Goal: Task Accomplishment & Management: Manage account settings

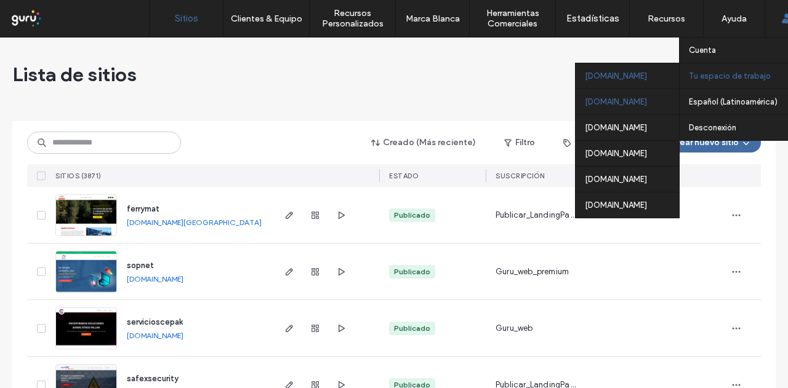
click at [630, 105] on div "[DOMAIN_NAME]" at bounding box center [626, 102] width 103 height 26
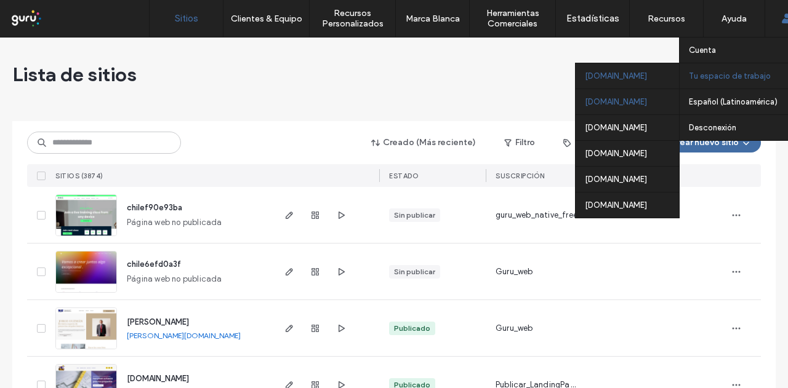
click at [614, 109] on div "[DOMAIN_NAME]" at bounding box center [626, 102] width 103 height 26
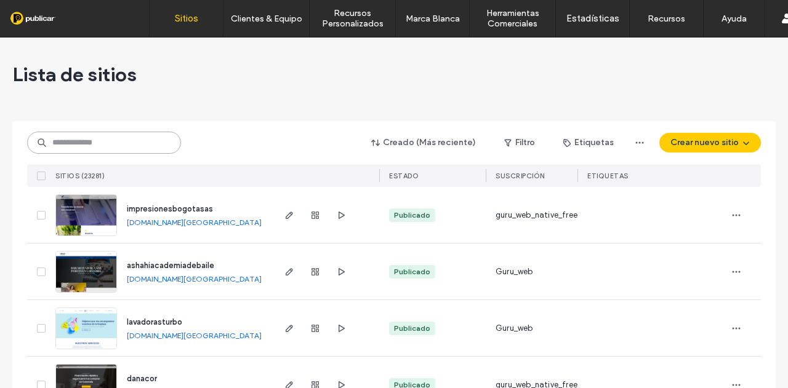
click at [87, 145] on input at bounding box center [104, 143] width 154 height 22
paste input "**********"
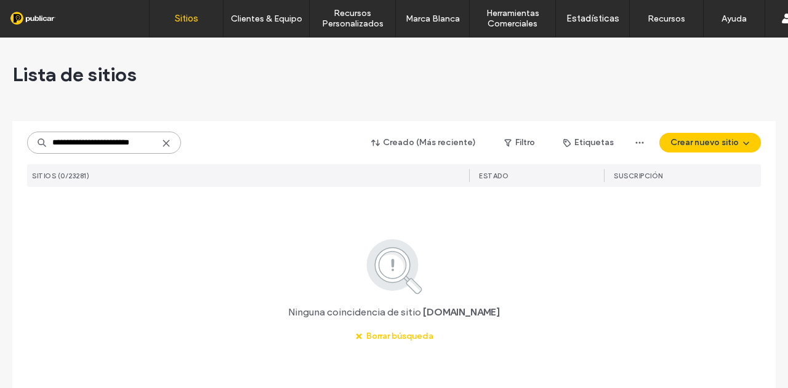
click at [82, 132] on input "**********" at bounding box center [104, 143] width 154 height 22
paste input
type input "**********"
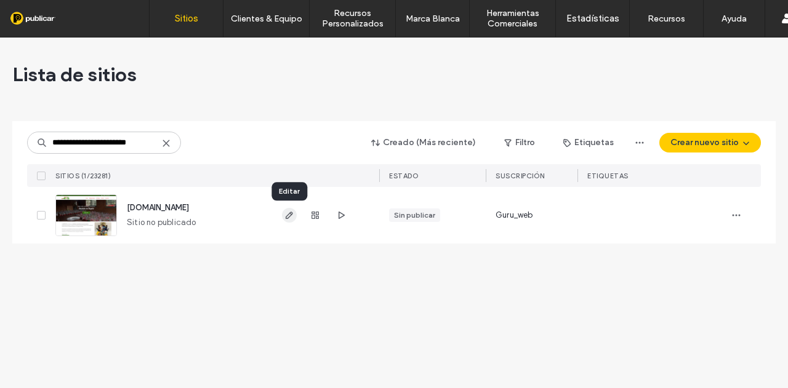
click at [283, 215] on span "button" at bounding box center [289, 215] width 15 height 15
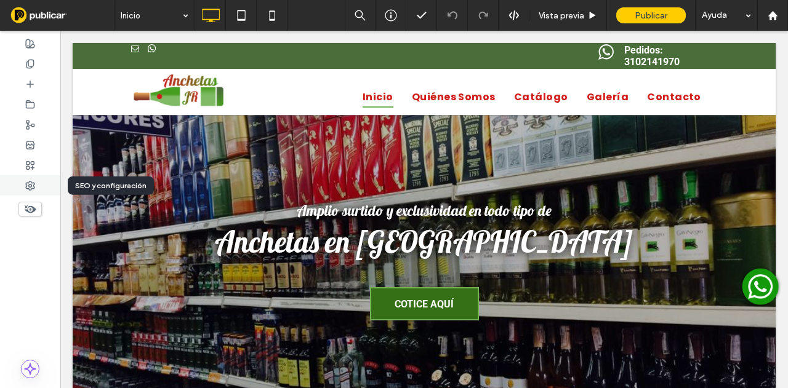
click at [18, 177] on div at bounding box center [30, 185] width 60 height 20
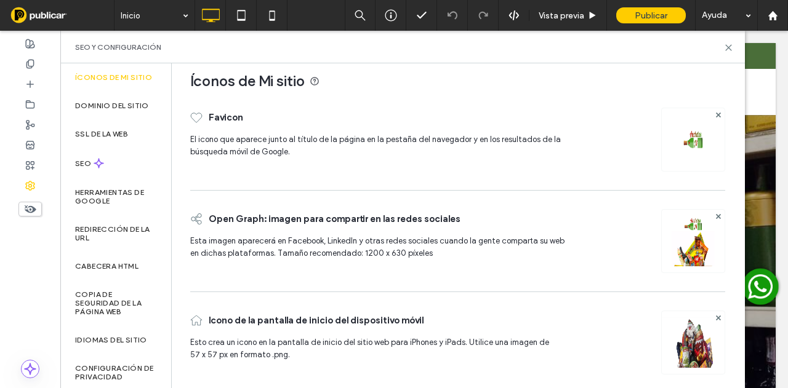
scroll to position [22, 0]
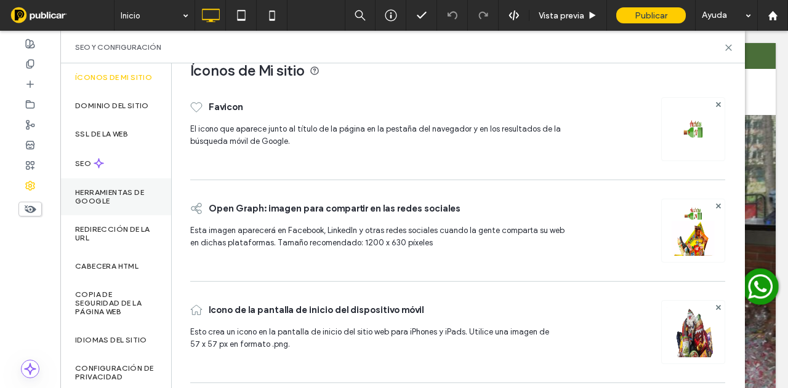
click at [146, 193] on label "Herramientas de Google" at bounding box center [115, 196] width 81 height 17
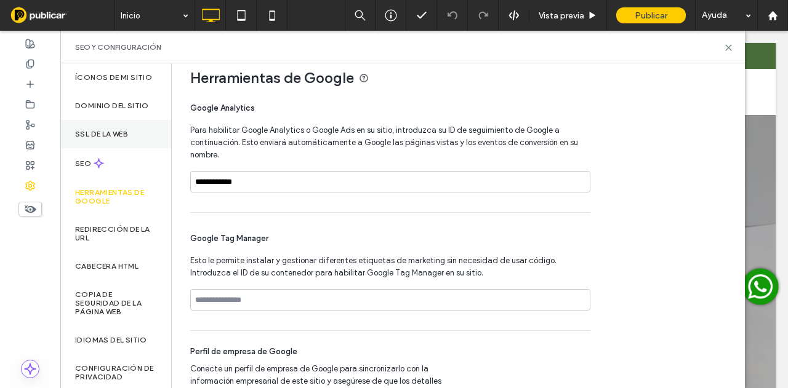
scroll to position [0, 0]
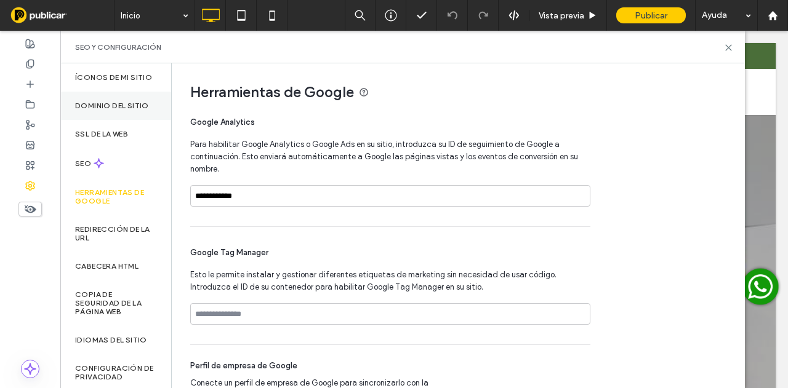
click at [134, 105] on label "Dominio del sitio" at bounding box center [112, 106] width 74 height 9
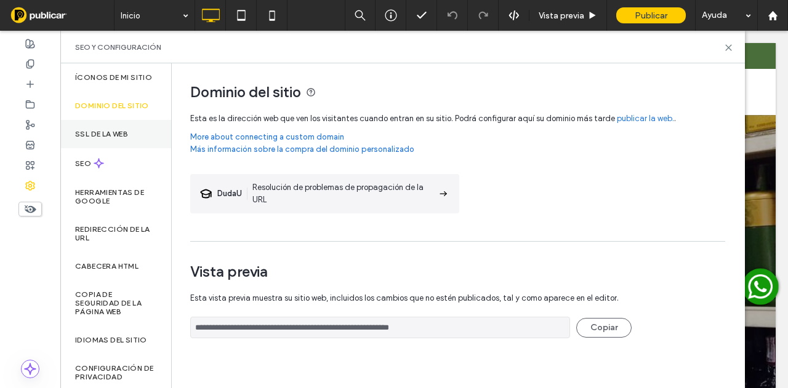
click at [117, 142] on div "SSL de la web" at bounding box center [115, 134] width 111 height 28
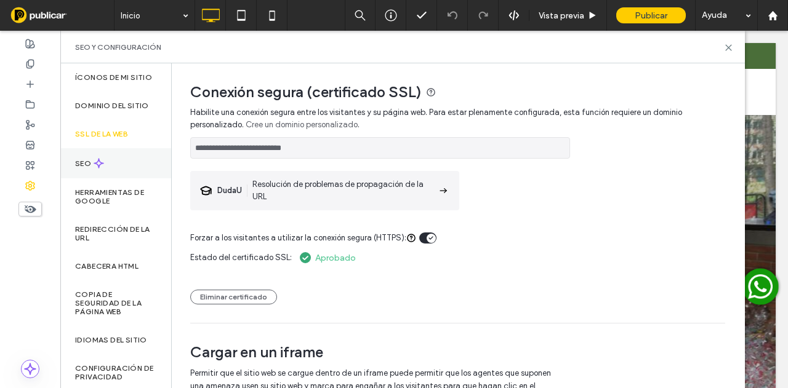
click at [95, 153] on div "SEO" at bounding box center [115, 163] width 111 height 30
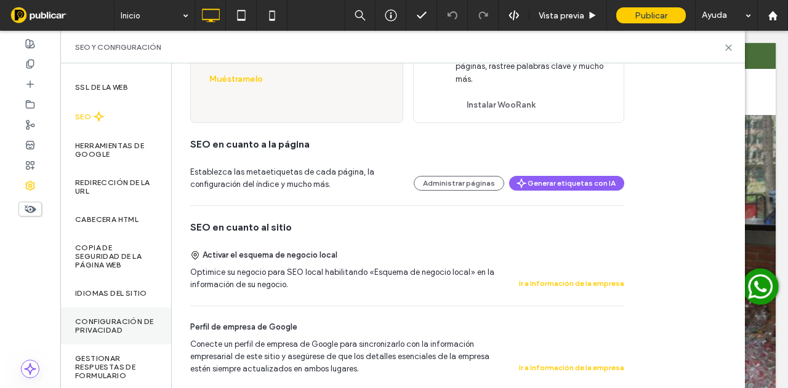
scroll to position [27, 0]
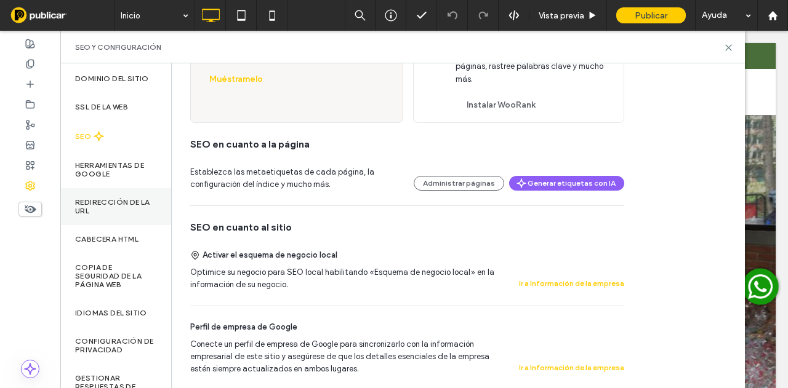
click at [151, 207] on div "Redirección de la URL" at bounding box center [115, 206] width 111 height 37
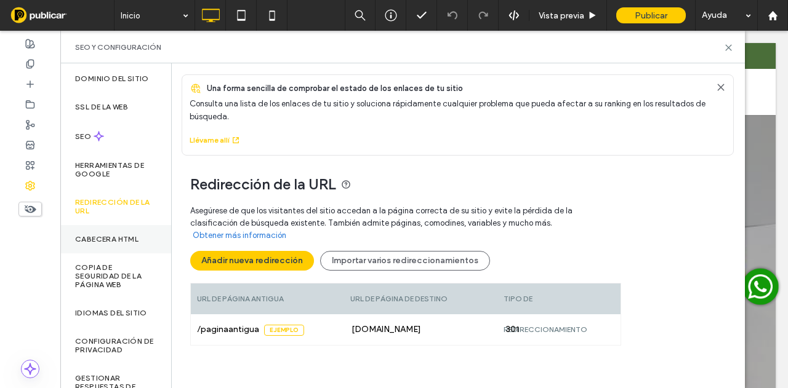
scroll to position [0, 0]
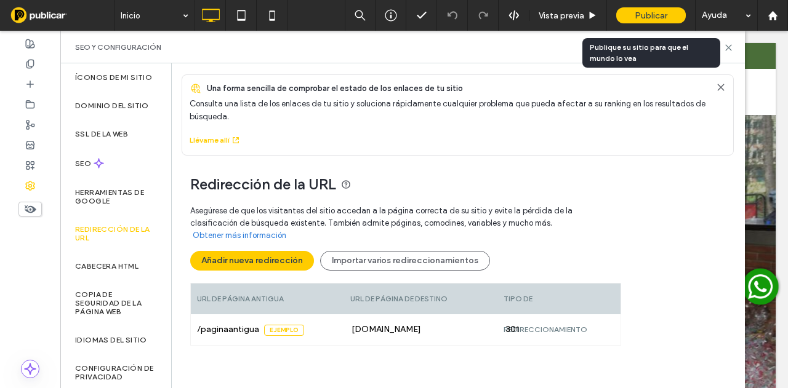
click at [635, 18] on span "Publicar" at bounding box center [651, 15] width 33 height 10
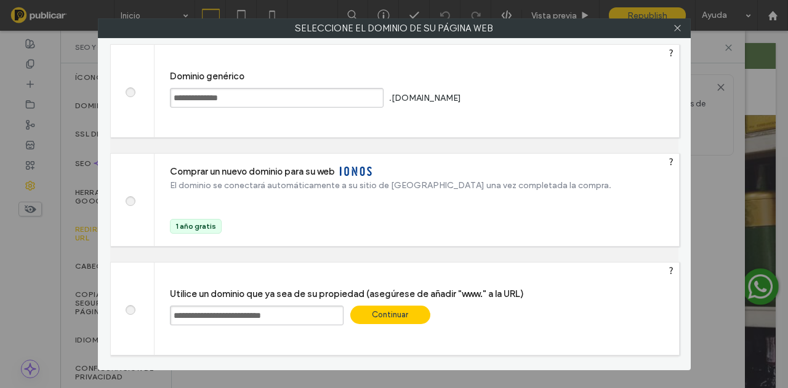
click at [374, 321] on div "Continuar" at bounding box center [390, 315] width 80 height 18
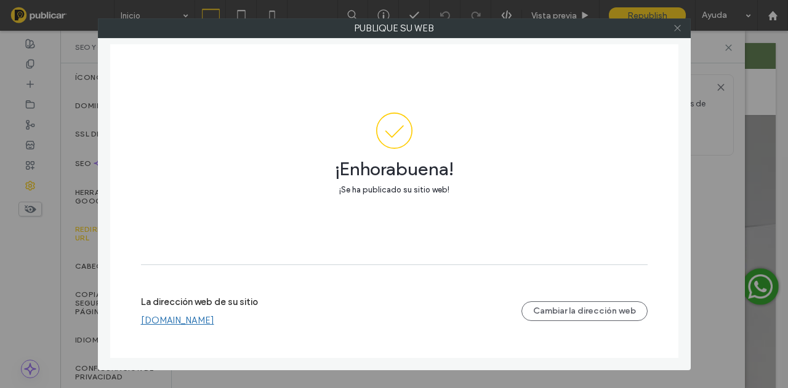
click at [677, 28] on icon at bounding box center [677, 27] width 9 height 9
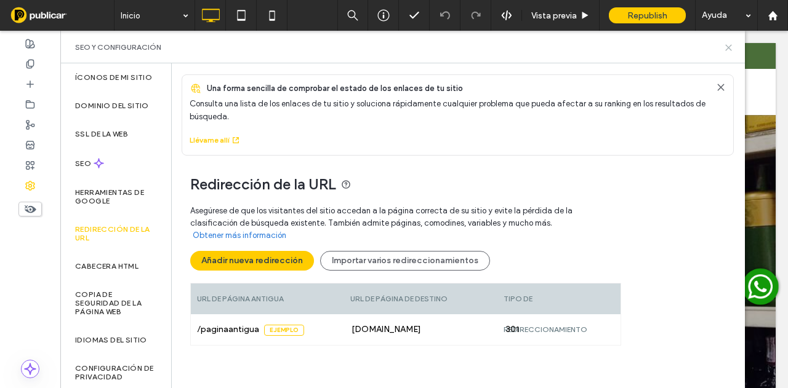
click at [732, 47] on icon at bounding box center [728, 47] width 9 height 9
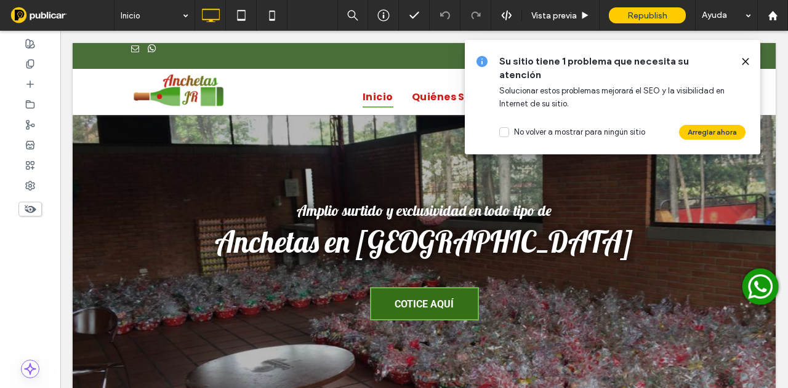
click at [739, 59] on div at bounding box center [741, 62] width 20 height 14
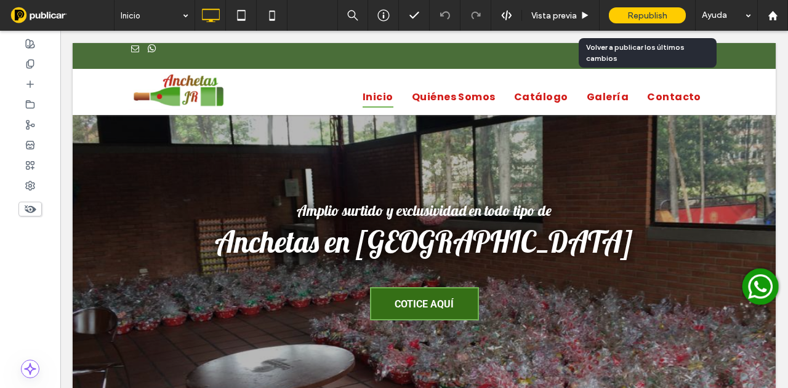
click at [646, 17] on span "Republish" at bounding box center [647, 15] width 40 height 10
